Goal: Task Accomplishment & Management: Use online tool/utility

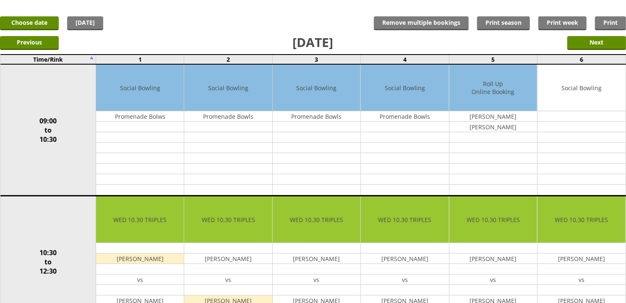
scroll to position [47, 0]
click at [93, 27] on link "[DATE]" at bounding box center [85, 23] width 36 height 14
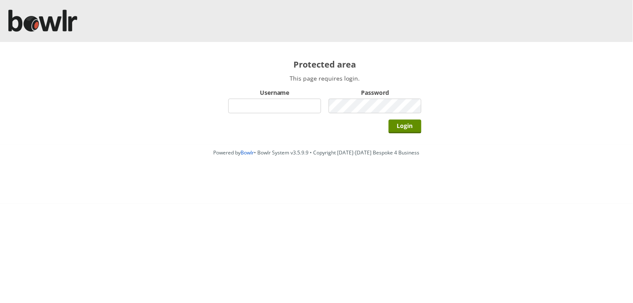
click at [259, 113] on input "Username" at bounding box center [274, 106] width 93 height 15
type input "BarRinkMonitor"
click at [389, 120] on input "Login" at bounding box center [405, 127] width 33 height 14
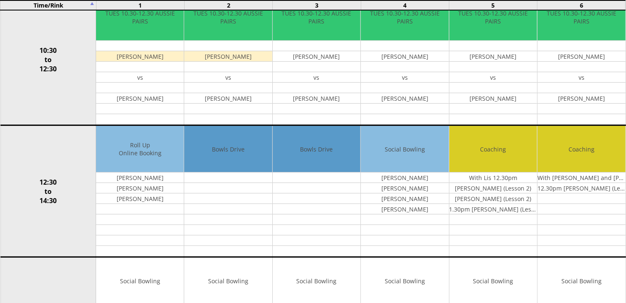
scroll to position [292, 0]
